Goal: Task Accomplishment & Management: Complete application form

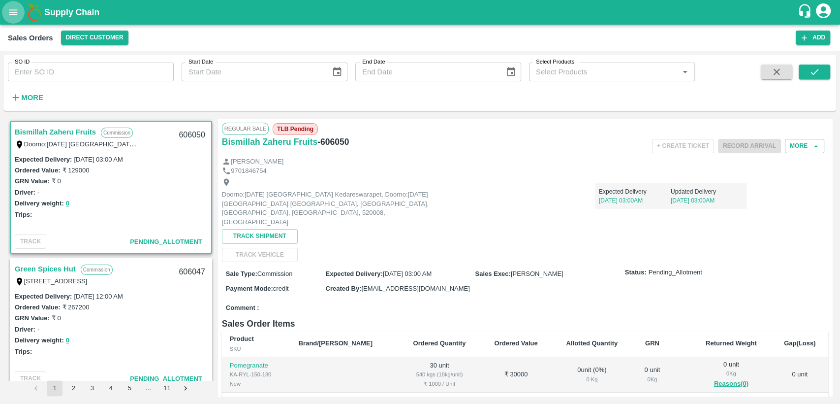
click at [13, 17] on icon "open drawer" at bounding box center [13, 12] width 11 height 11
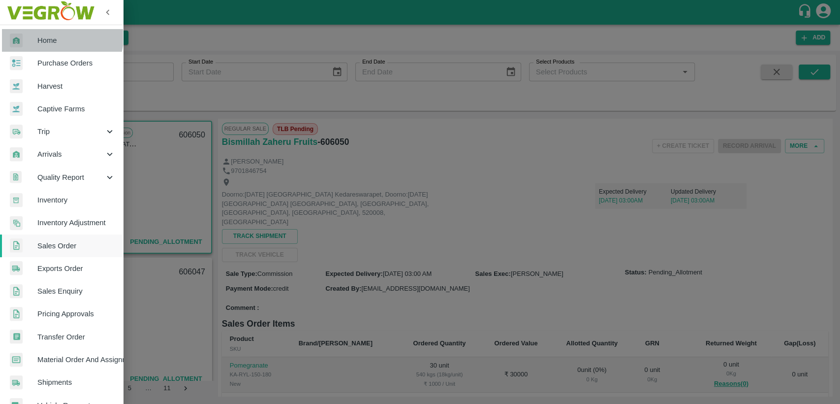
click at [59, 37] on span "Home" at bounding box center [76, 40] width 78 height 11
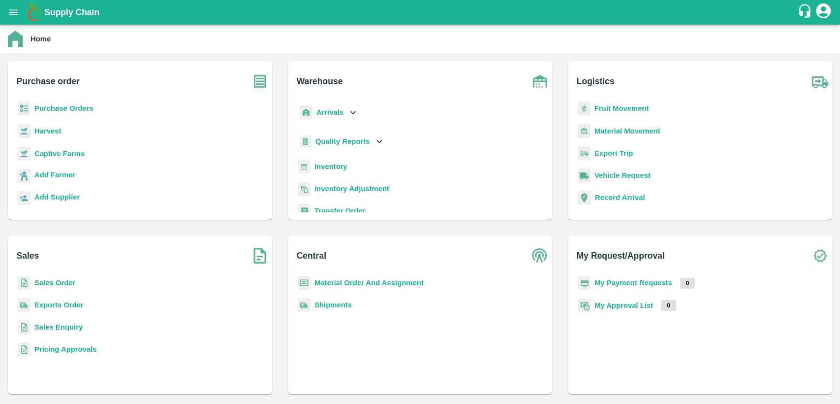
click at [66, 107] on b "Purchase Orders" at bounding box center [63, 108] width 59 height 8
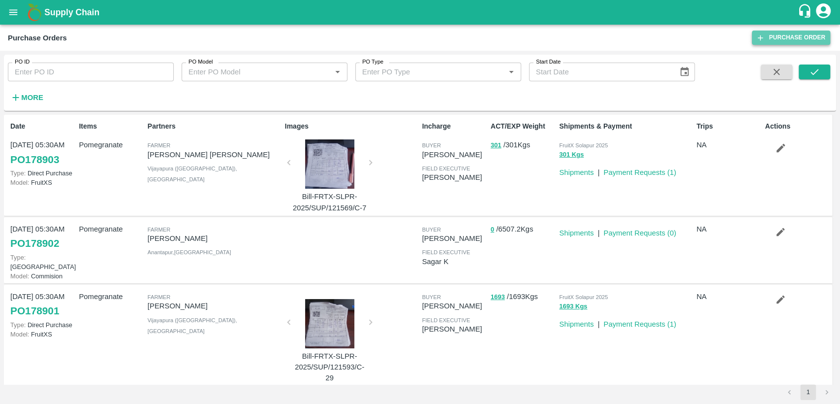
click at [779, 32] on link "Purchase Order" at bounding box center [791, 38] width 78 height 14
click at [39, 96] on strong "More" at bounding box center [32, 98] width 22 height 8
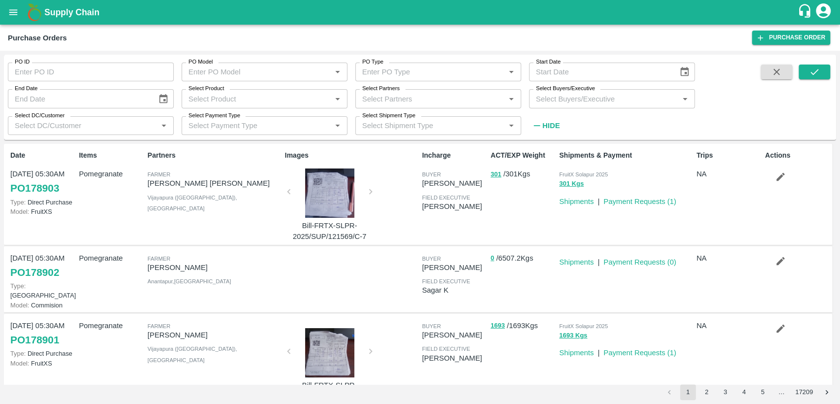
click at [553, 101] on input "Select Buyers/Executive" at bounding box center [604, 98] width 144 height 13
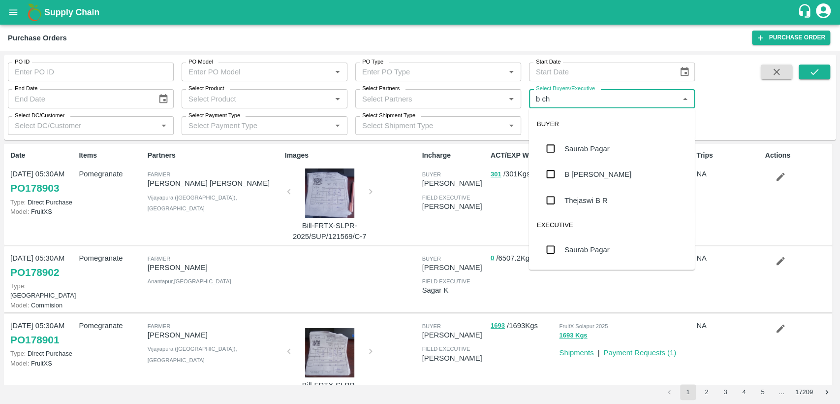
type input "b cha"
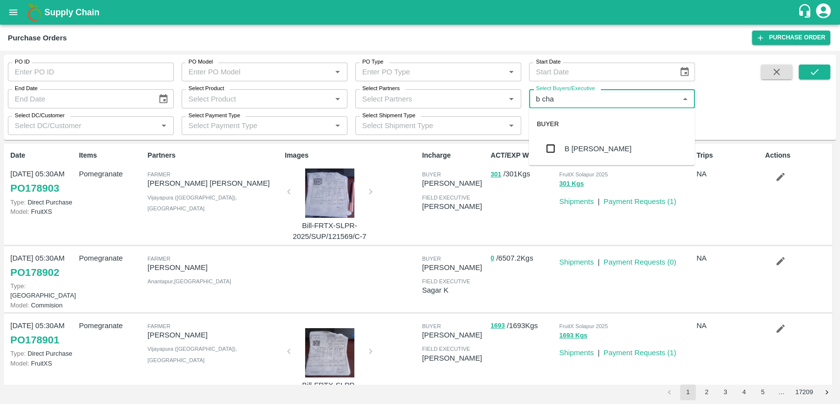
click at [617, 143] on div "B [PERSON_NAME]" at bounding box center [598, 148] width 67 height 11
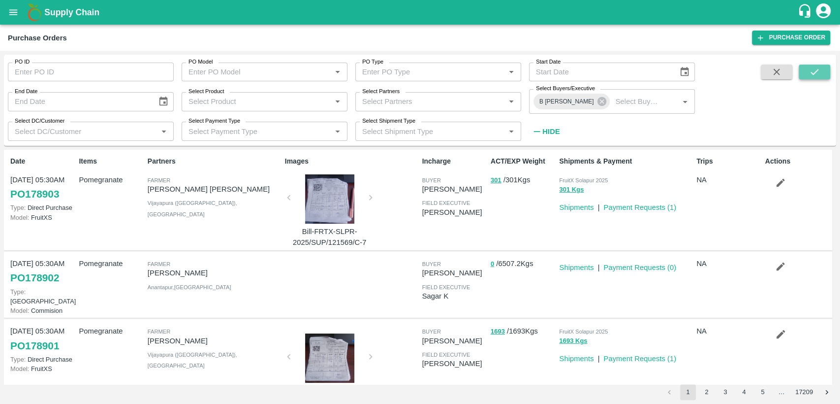
click at [818, 78] on button "submit" at bounding box center [815, 71] width 32 height 15
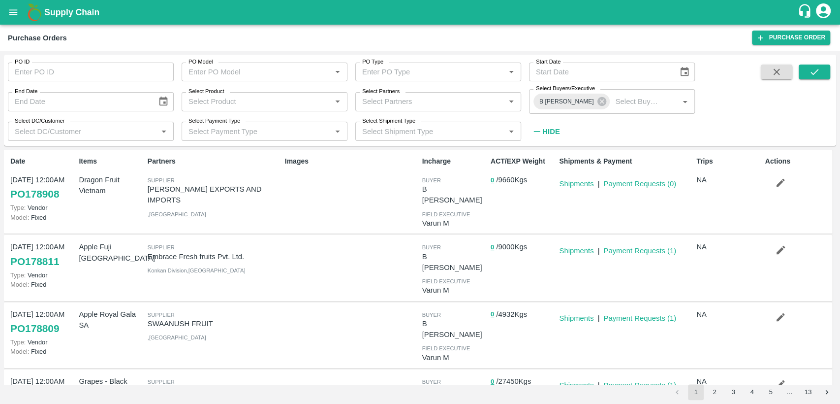
click at [48, 190] on link "PO 178908" at bounding box center [34, 194] width 49 height 18
click at [240, 187] on p "ARUL EXPORTS AND IMPORTS" at bounding box center [214, 195] width 133 height 22
drag, startPoint x: 148, startPoint y: 190, endPoint x: 257, endPoint y: 189, distance: 108.3
click at [257, 189] on p "ARUL EXPORTS AND IMPORTS" at bounding box center [214, 195] width 133 height 22
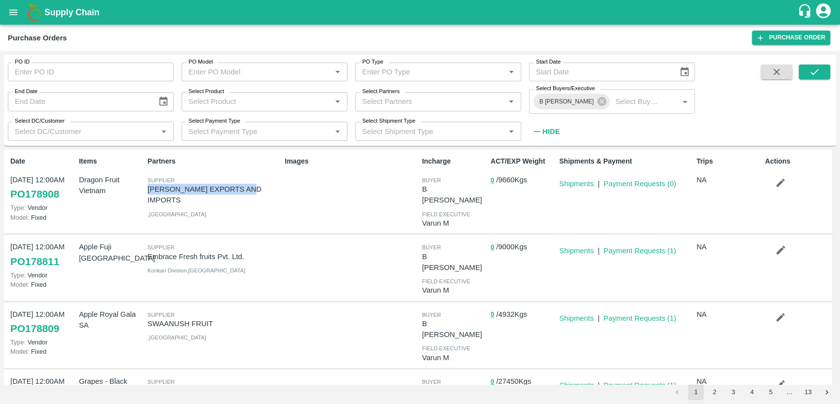
copy p "ARUL EXPORTS AND IMPORTS"
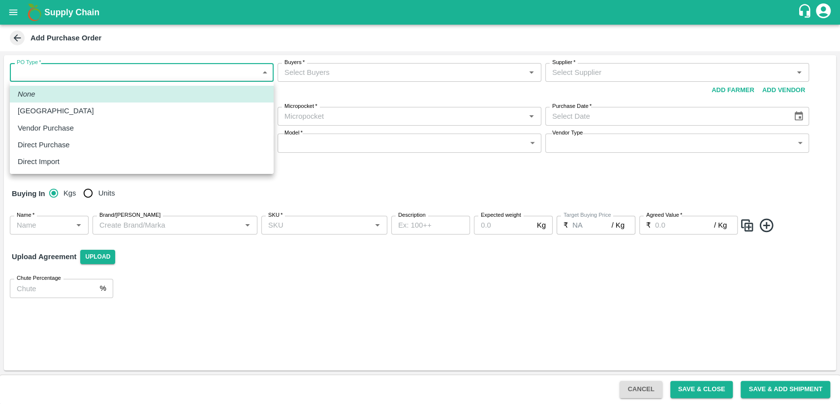
click at [175, 78] on body "Supply Chain Add Purchase Order PO Type   * ​ PO Type Buyers   * Buyers   * Sup…" at bounding box center [420, 202] width 840 height 404
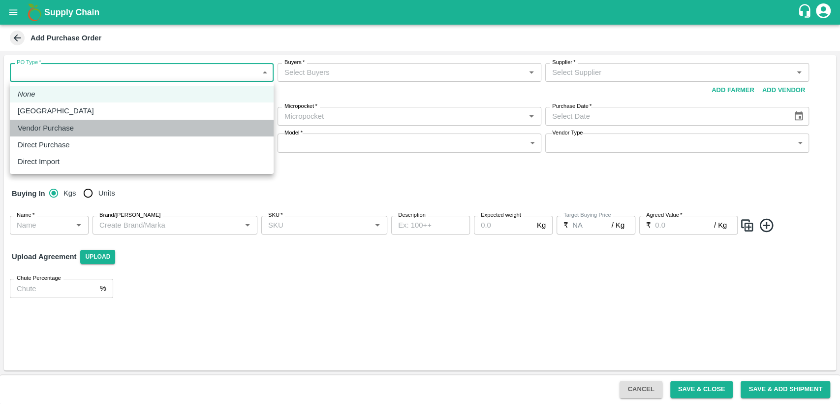
click at [161, 123] on div "Vendor Purchase" at bounding box center [142, 128] width 248 height 11
type input "2"
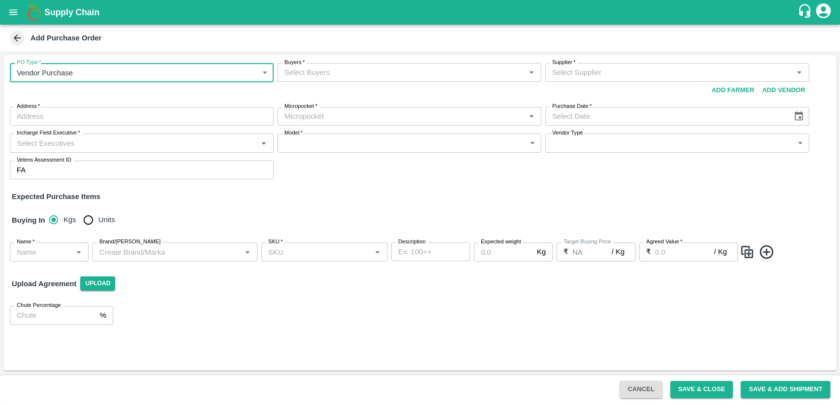
click at [345, 76] on input "Buyers   *" at bounding box center [402, 72] width 242 height 13
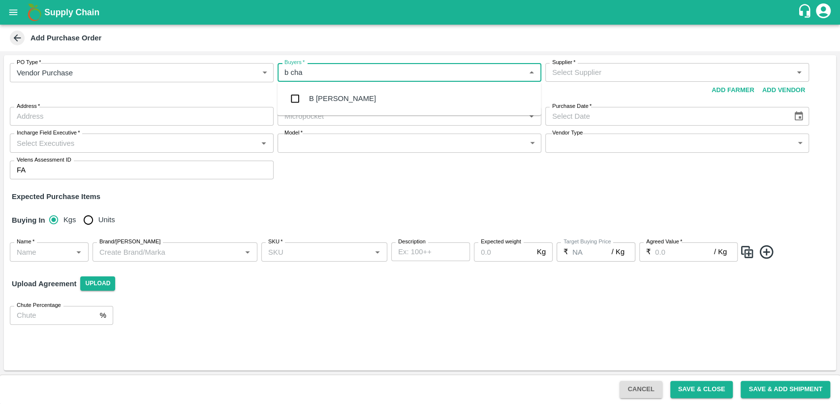
type input "b cha"
click at [342, 104] on div "B [PERSON_NAME]" at bounding box center [410, 99] width 264 height 26
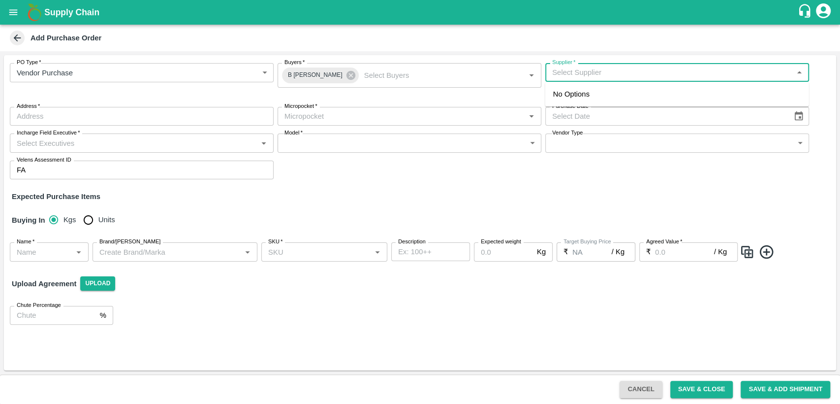
click at [559, 70] on input "Supplier   *" at bounding box center [669, 72] width 242 height 13
type input "[PERSON_NAME] traders"
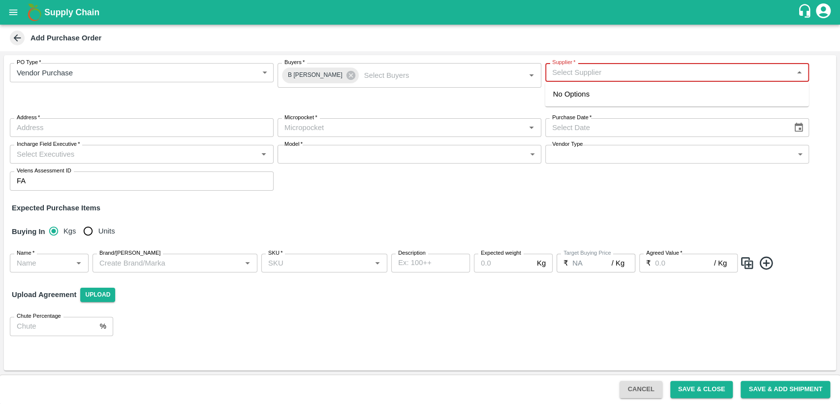
click at [567, 71] on input "Supplier   *" at bounding box center [669, 72] width 242 height 13
paste input "[PERSON_NAME] EXPORTS"
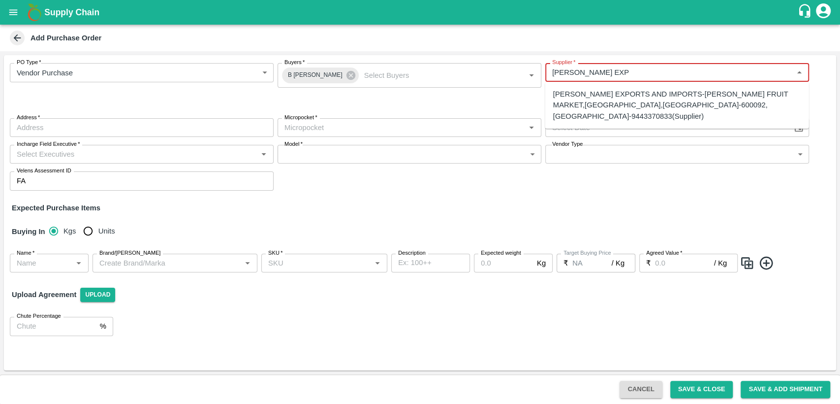
click at [630, 92] on div "[PERSON_NAME] EXPORTS AND IMPORTS-[PERSON_NAME] FRUIT MARKET,[GEOGRAPHIC_DATA],…" at bounding box center [677, 105] width 248 height 33
type input "[PERSON_NAME] EXPORTS AND IMPORTS-[PERSON_NAME] FRUIT MARKET,[GEOGRAPHIC_DATA],…"
type input "[PERSON_NAME] FRUIT MARKET,[GEOGRAPHIC_DATA],[GEOGRAPHIC_DATA]-600092, [GEOGRAP…"
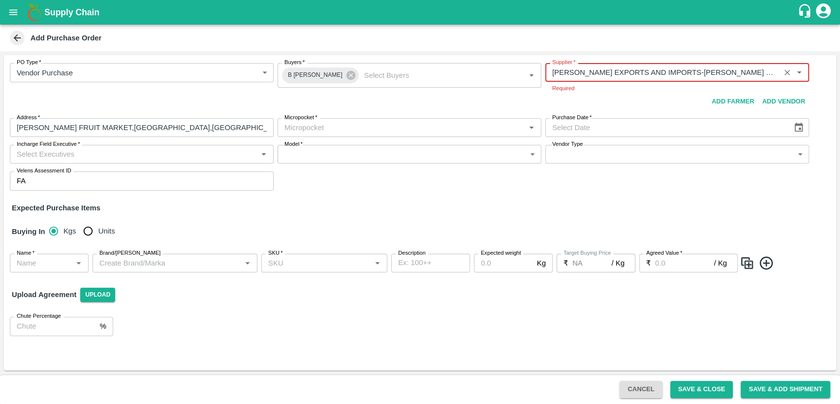
type input "[PERSON_NAME] EXPORTS AND IMPORTS-[PERSON_NAME] FRUIT MARKET,[GEOGRAPHIC_DATA],…"
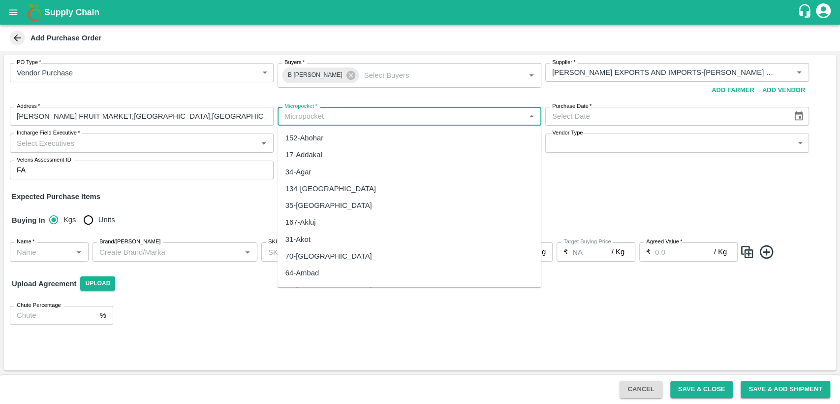
click at [356, 125] on div "Micropocket   *" at bounding box center [410, 116] width 264 height 19
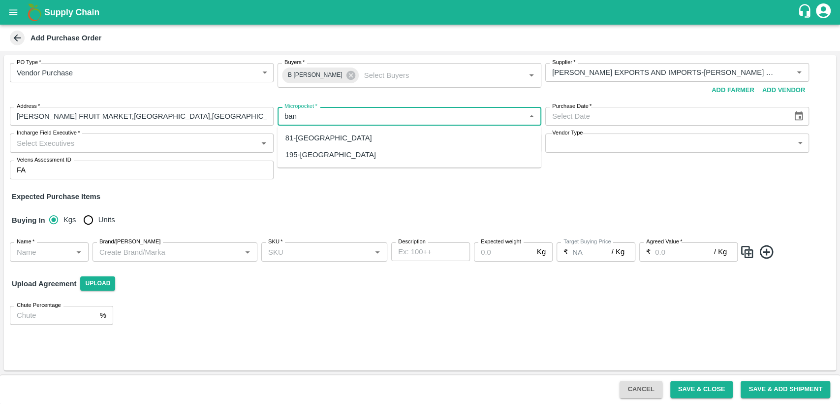
click at [354, 139] on div "81-[GEOGRAPHIC_DATA]" at bounding box center [410, 137] width 264 height 17
type input "81-[GEOGRAPHIC_DATA]"
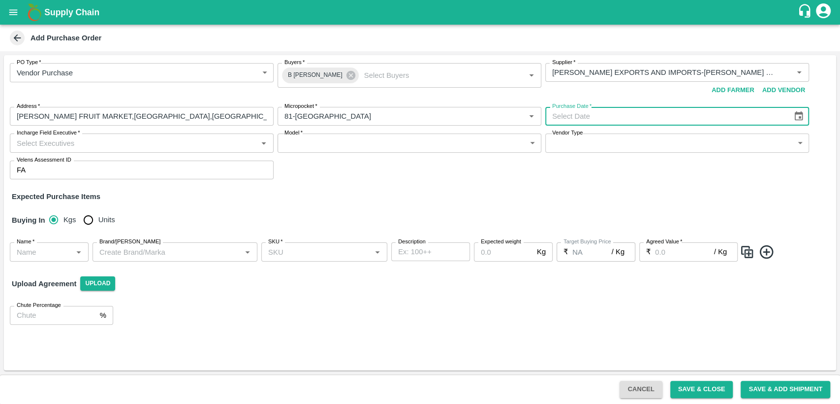
type input "DD/MM/YYYY"
click at [645, 123] on input "DD/MM/YYYY" at bounding box center [666, 116] width 240 height 19
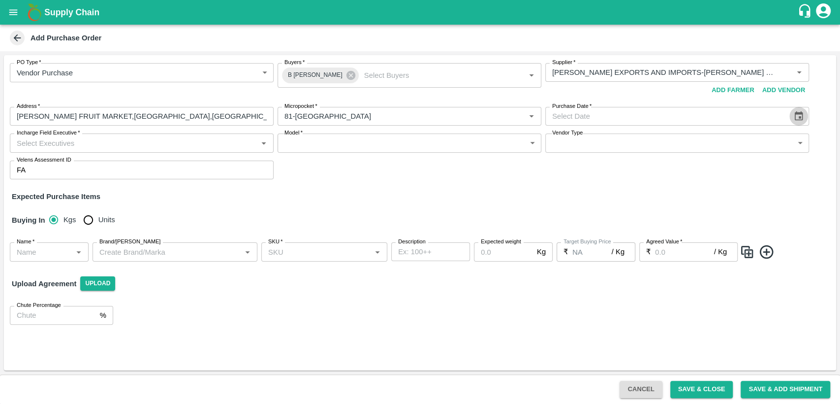
click at [801, 118] on icon "Choose date" at bounding box center [799, 116] width 11 height 11
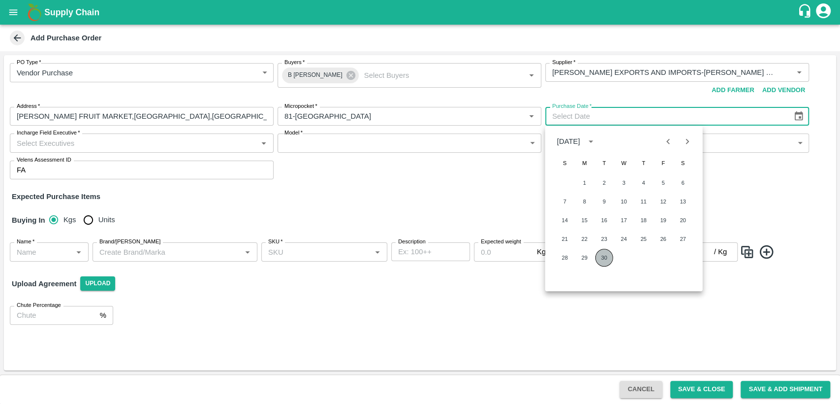
click at [601, 260] on button "30" at bounding box center [605, 258] width 18 height 18
type input "[DATE]"
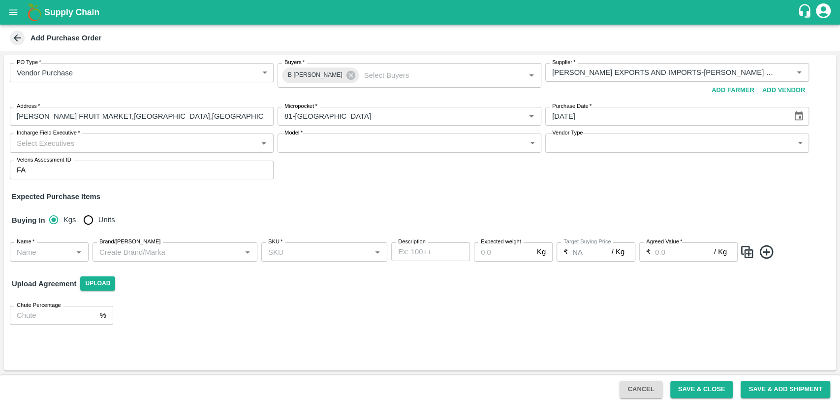
click at [212, 150] on div "Incharge Field Executive   *" at bounding box center [142, 142] width 264 height 19
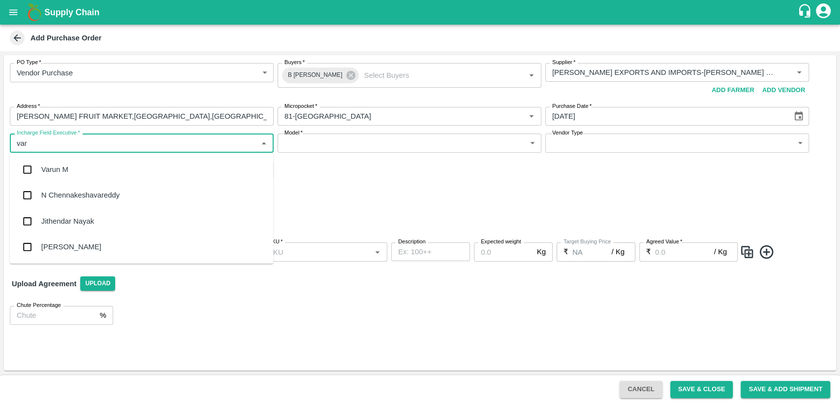
type input "varu"
click at [185, 168] on div "Varun M" at bounding box center [142, 170] width 264 height 26
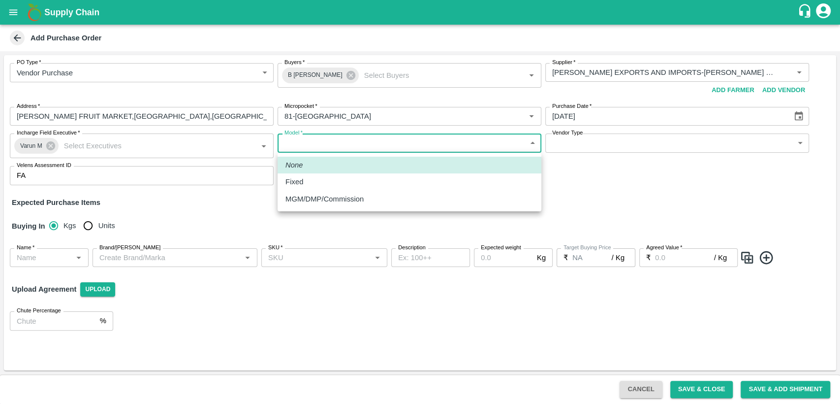
click at [492, 143] on body "Supply Chain Add Purchase Order PO Type   * Vendor Purchase 2 PO Type Buyers   …" at bounding box center [420, 202] width 840 height 404
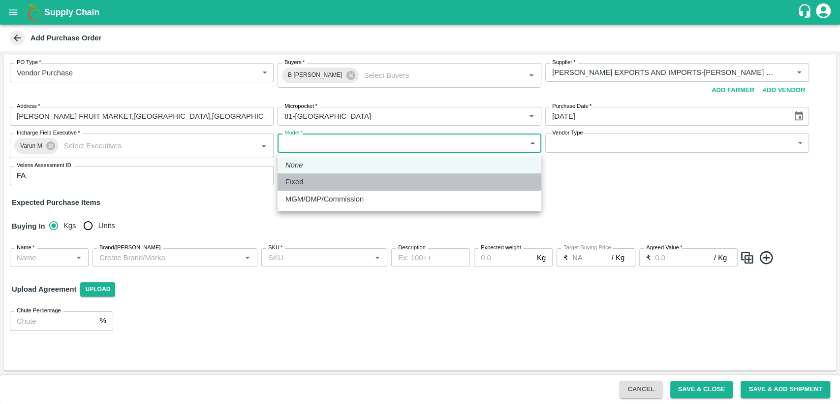
click at [466, 182] on div "Fixed" at bounding box center [410, 181] width 248 height 11
type input "Fixed"
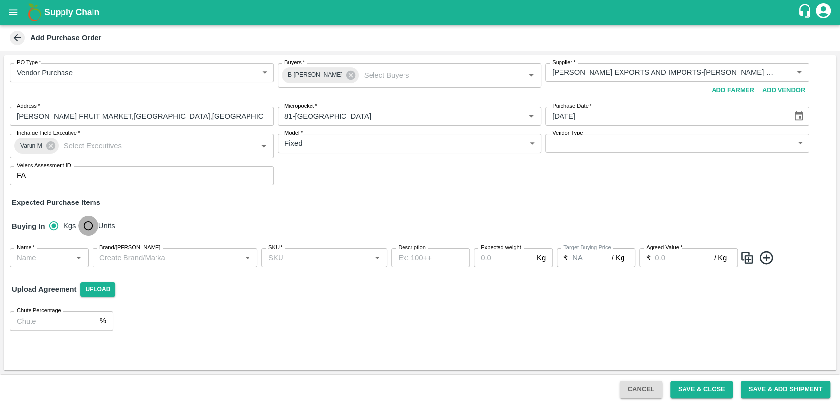
click at [84, 230] on input "Units" at bounding box center [88, 226] width 20 height 20
radio input "true"
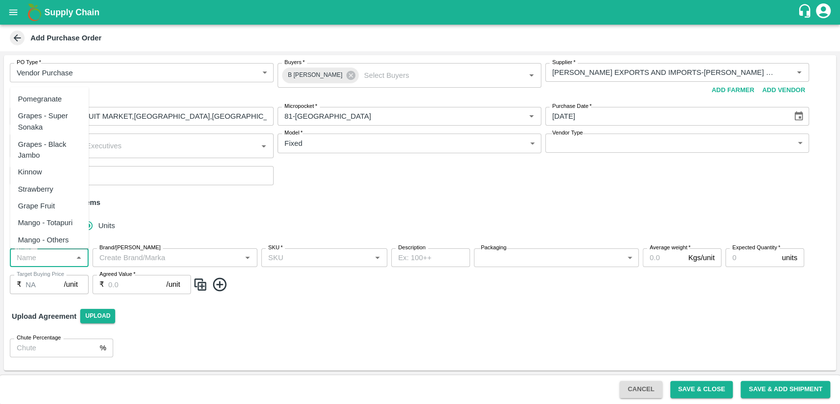
click at [55, 256] on input "Name   *" at bounding box center [41, 257] width 57 height 13
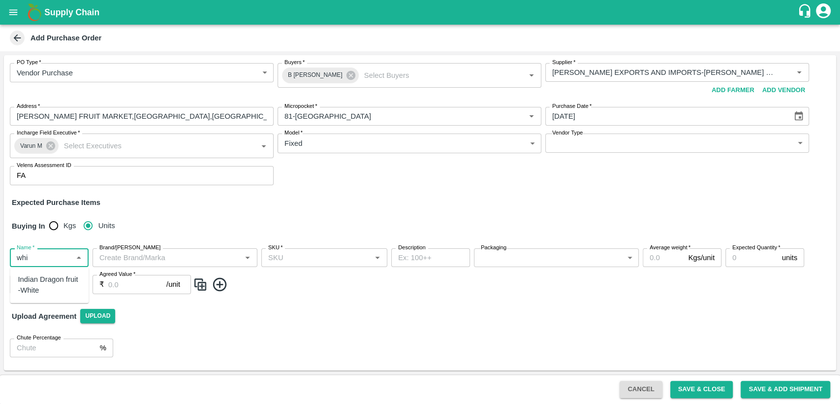
click at [53, 279] on div "Indian Dragon fruit -White" at bounding box center [49, 285] width 63 height 22
type input "Indian Dragon fruit -White"
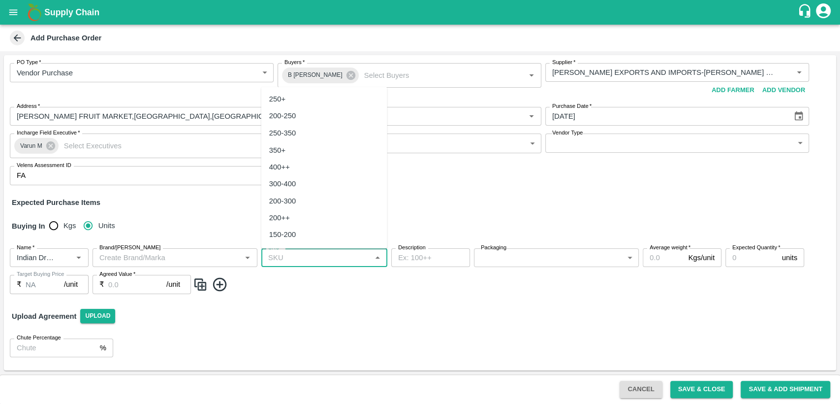
click at [284, 261] on input "SKU   *" at bounding box center [316, 257] width 104 height 13
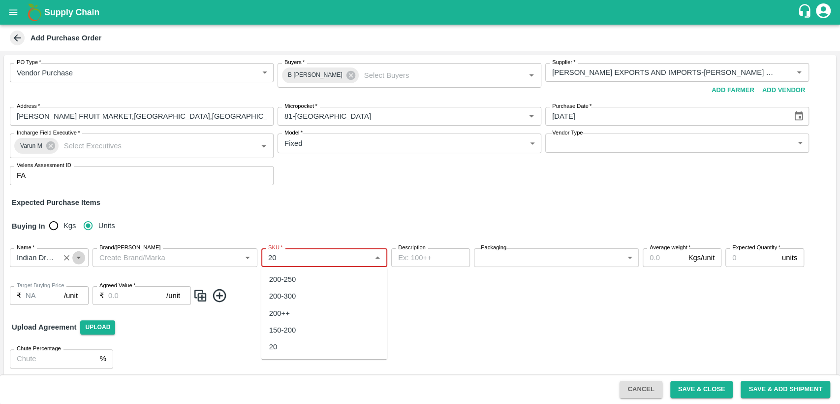
click at [80, 258] on icon "Open" at bounding box center [78, 257] width 11 height 11
type input "20"
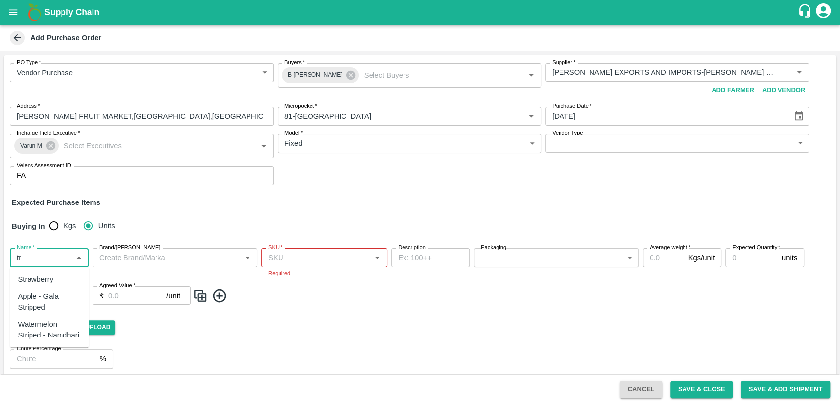
type input "t"
click at [51, 302] on div "Dragon Fruit Vietnam" at bounding box center [49, 302] width 63 height 22
type input "Dragon Fruit Vietnam"
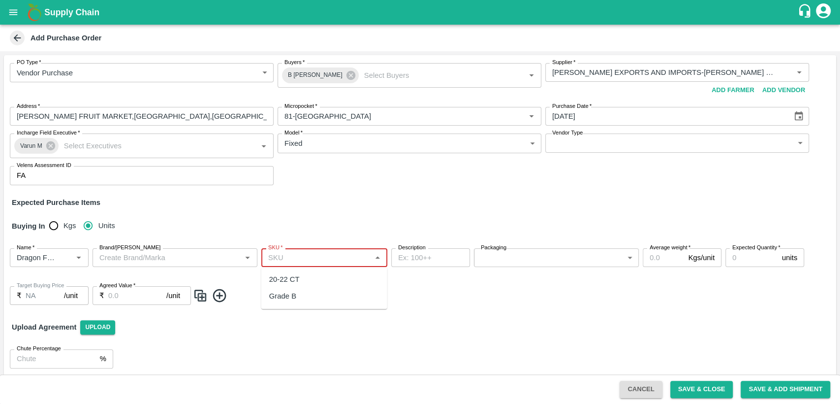
click at [301, 257] on input "SKU   *" at bounding box center [316, 257] width 104 height 13
click at [296, 277] on div "20-22 CT" at bounding box center [284, 279] width 31 height 11
type input "20-22 CT"
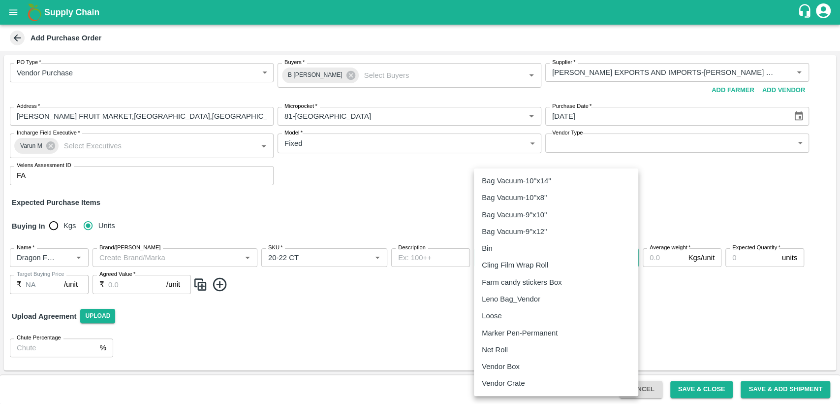
click at [506, 257] on body "Supply Chain Add Purchase Order PO Type   * Vendor Purchase 2 PO Type Buyers   …" at bounding box center [420, 202] width 840 height 404
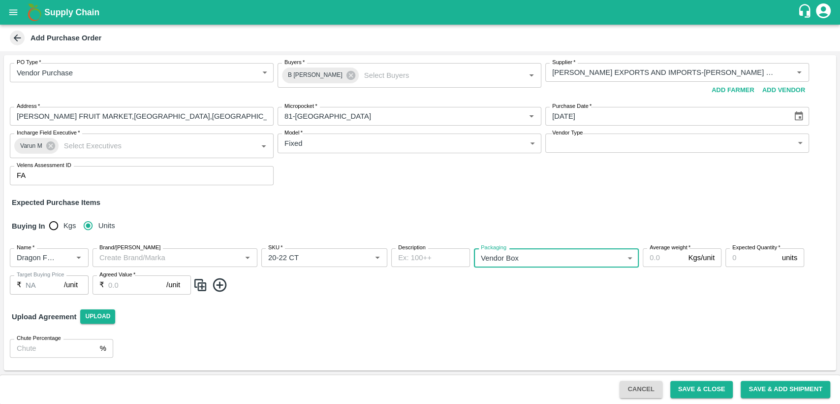
type input "276"
click at [670, 256] on input "Average weight   *" at bounding box center [663, 257] width 41 height 19
type input "10"
click at [749, 260] on input "Expected Quantity   *" at bounding box center [752, 257] width 53 height 19
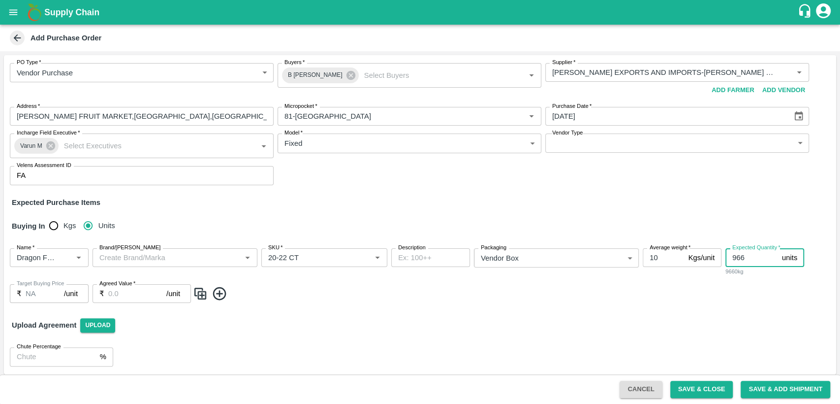
type input "966"
click at [105, 296] on div "₹ /unit Agreed Value" at bounding box center [142, 293] width 98 height 19
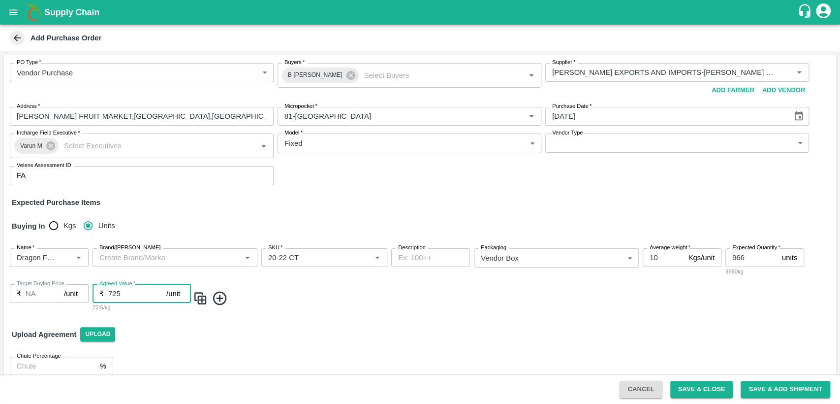
type input "725"
click at [318, 316] on div "Name   * Name   * Brand/[PERSON_NAME]/[PERSON_NAME]   * SKU   * Description x D…" at bounding box center [420, 280] width 833 height 80
click at [686, 390] on button "Save & Close" at bounding box center [702, 389] width 63 height 17
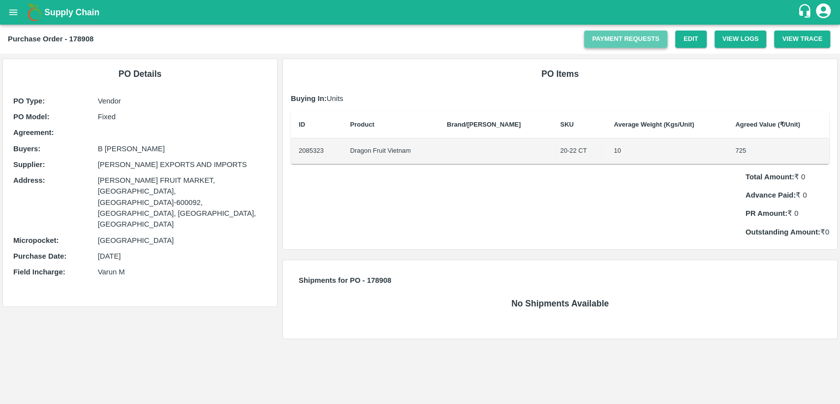
click at [618, 39] on link "Payment Requests" at bounding box center [625, 39] width 83 height 17
click at [392, 152] on td "Dragon Fruit Vietnam" at bounding box center [390, 151] width 96 height 26
drag, startPoint x: 356, startPoint y: 152, endPoint x: 417, endPoint y: 144, distance: 62.0
click at [417, 144] on td "Dragon Fruit Vietnam" at bounding box center [390, 151] width 96 height 26
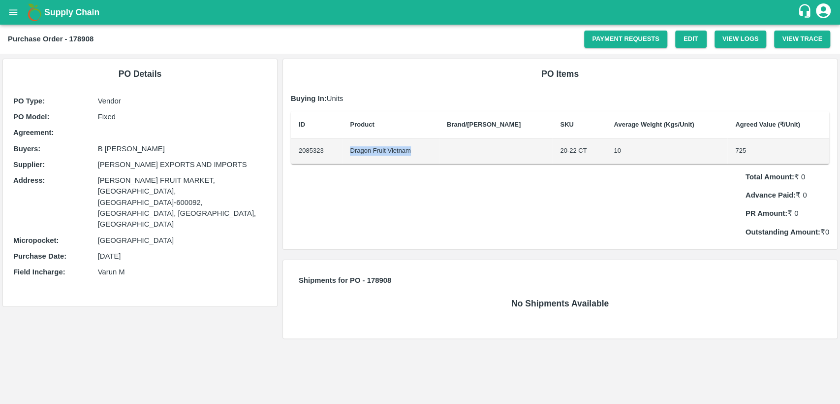
copy td "Dragon Fruit Vietnam"
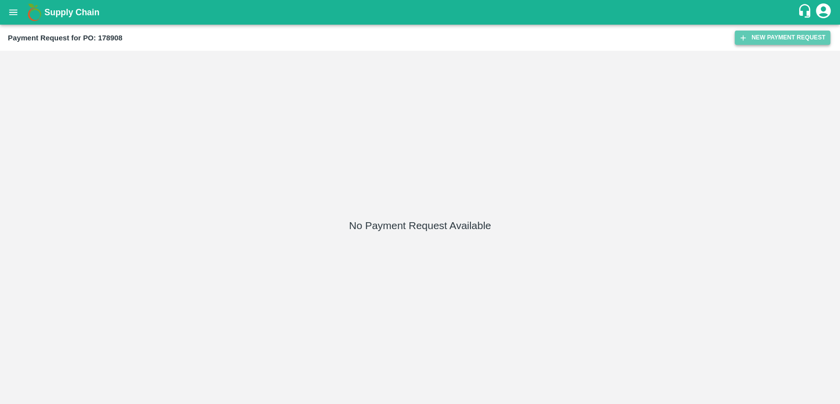
click at [772, 34] on button "New Payment Request" at bounding box center [783, 38] width 96 height 14
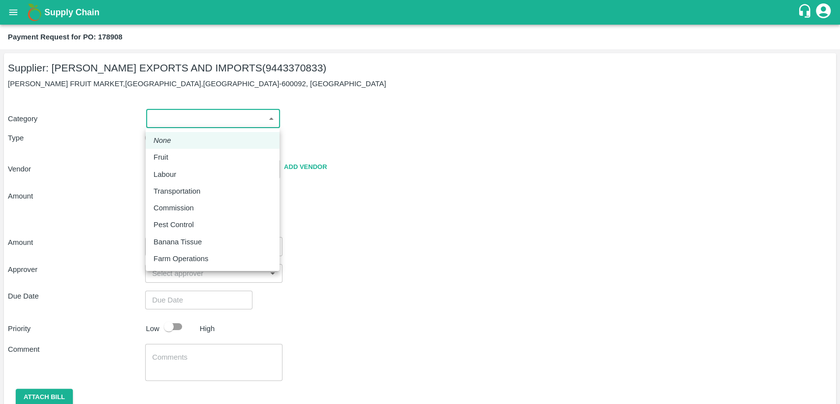
click at [219, 118] on body "Supply Chain Payment Request for PO: 178908 Supplier: ARUL EXPORTS AND IMPORTS …" at bounding box center [420, 202] width 840 height 404
click at [196, 153] on div "Fruit" at bounding box center [213, 157] width 118 height 11
type input "1"
type input "ARUL EXPORTS AND IMPORTS - 9443370833(Supplier)"
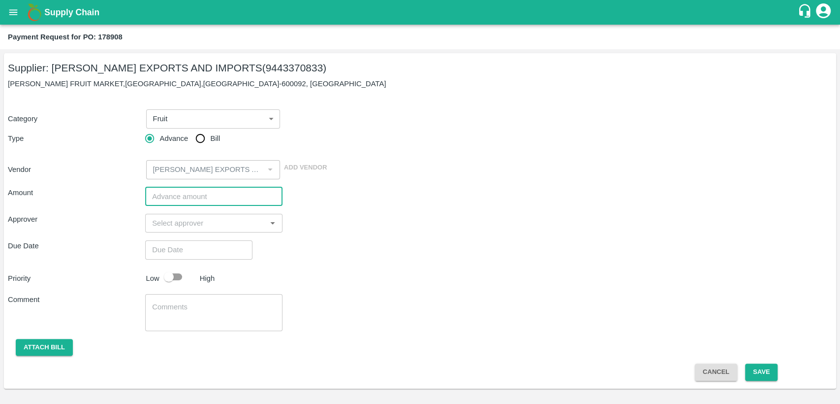
click at [176, 193] on input "number" at bounding box center [213, 196] width 137 height 19
click at [177, 196] on input "number" at bounding box center [213, 196] width 137 height 19
paste input "700350"
type input "700350"
click at [172, 222] on input "input" at bounding box center [205, 223] width 115 height 13
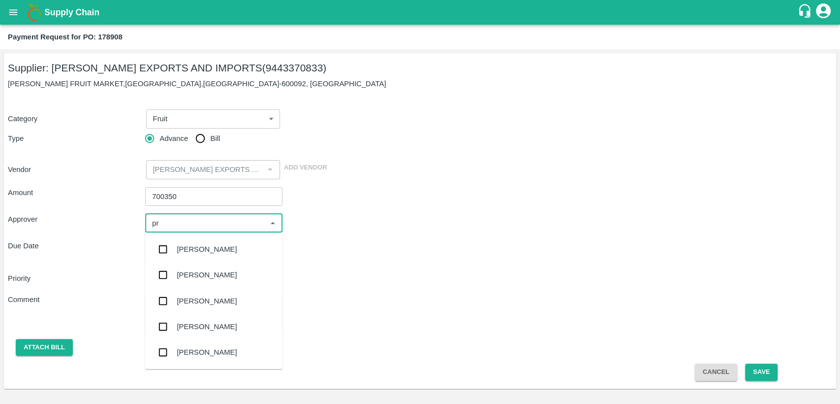
type input "pra"
click at [222, 328] on div "Praveen Kumar" at bounding box center [207, 326] width 60 height 11
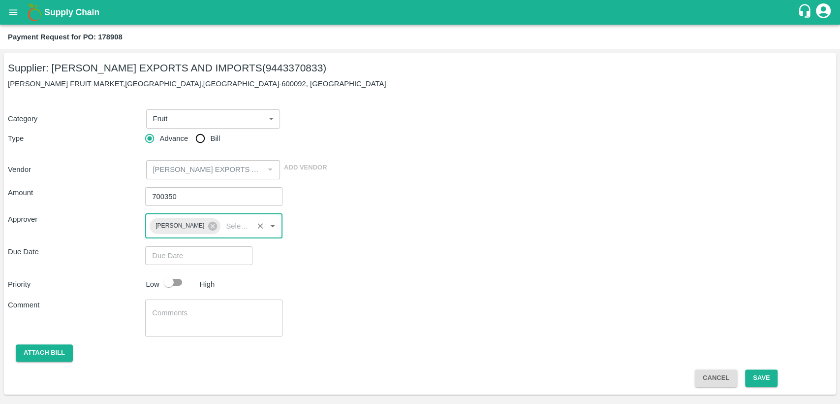
type input "DD/MM/YYYY hh:mm aa"
click at [190, 255] on input "DD/MM/YYYY hh:mm aa" at bounding box center [195, 255] width 100 height 19
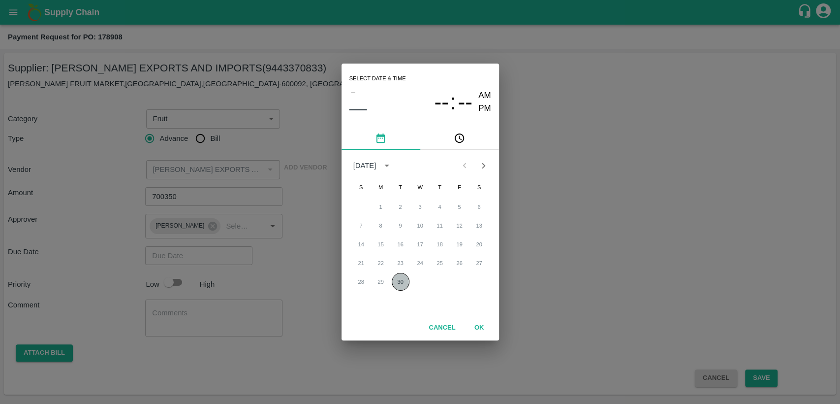
click at [400, 283] on button "30" at bounding box center [401, 282] width 18 height 18
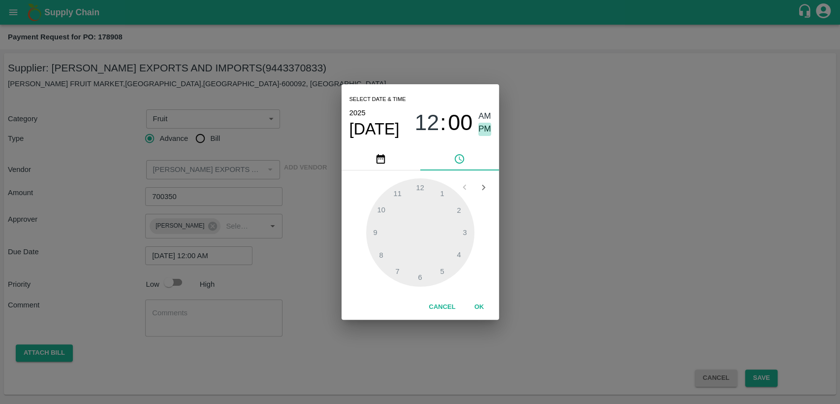
click at [484, 129] on span "PM" at bounding box center [485, 129] width 13 height 13
click at [445, 193] on div at bounding box center [420, 232] width 108 height 108
type input "30/09/2025 01:00 PM"
click at [476, 303] on button "OK" at bounding box center [480, 306] width 32 height 17
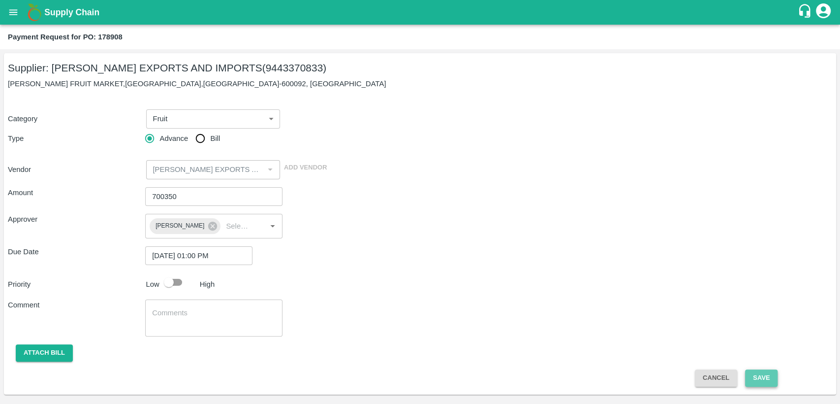
click at [768, 379] on button "Save" at bounding box center [761, 377] width 32 height 17
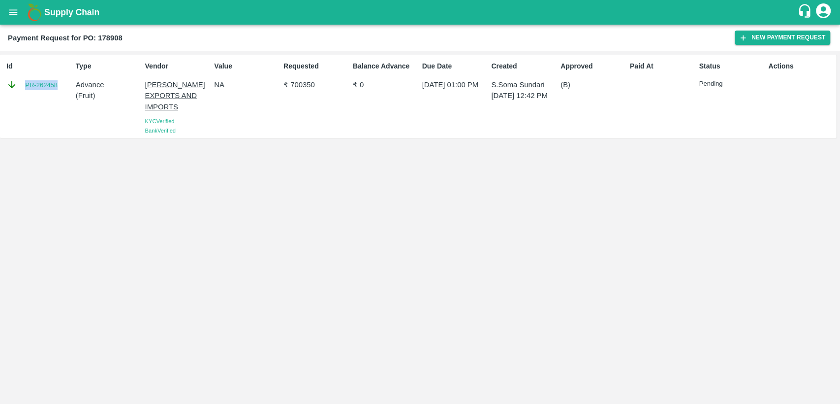
drag, startPoint x: 63, startPoint y: 85, endPoint x: 27, endPoint y: 90, distance: 36.7
click at [27, 90] on div "PR-262458" at bounding box center [38, 84] width 65 height 11
copy link "PR-262458"
